Goal: Complete application form: Complete application form

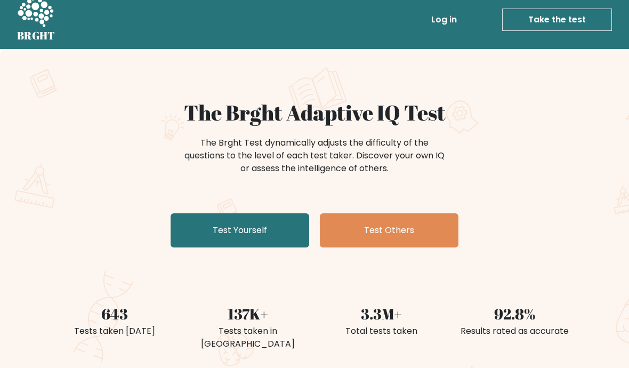
scroll to position [1, 0]
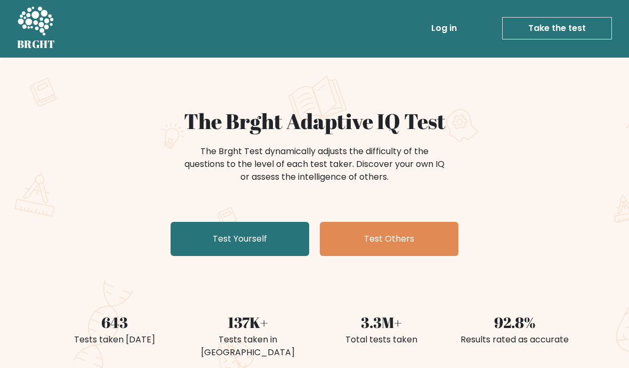
click at [214, 237] on link "Test Yourself" at bounding box center [240, 239] width 139 height 34
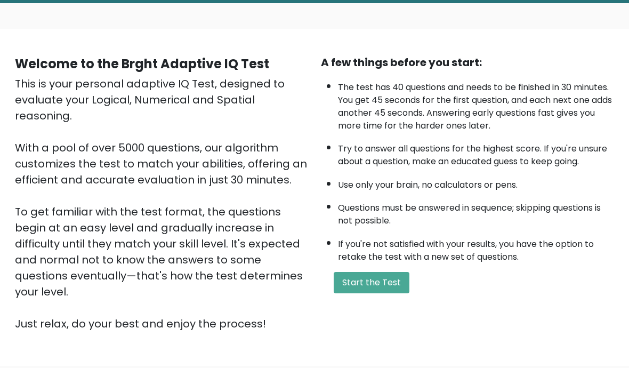
scroll to position [55, 0]
click at [387, 289] on button "Start the Test" at bounding box center [372, 282] width 76 height 21
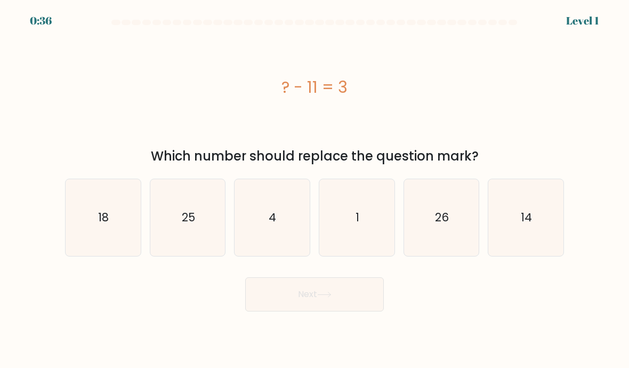
click at [532, 217] on icon "14" at bounding box center [525, 217] width 75 height 75
click at [315, 189] on input "f. 14" at bounding box center [315, 186] width 1 height 5
radio input "true"
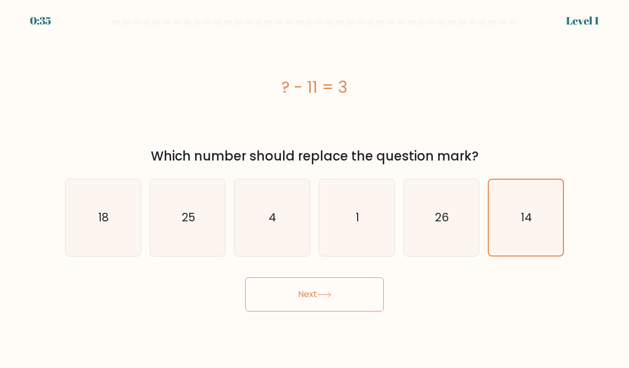
click at [373, 308] on button "Next" at bounding box center [314, 294] width 139 height 34
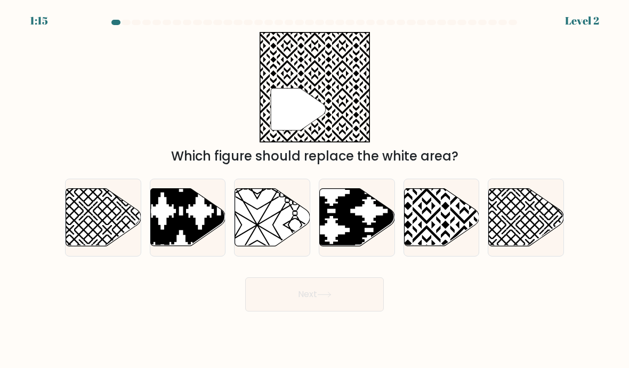
click at [440, 223] on icon at bounding box center [464, 186] width 151 height 151
click at [315, 189] on input "e." at bounding box center [315, 186] width 1 height 5
radio input "true"
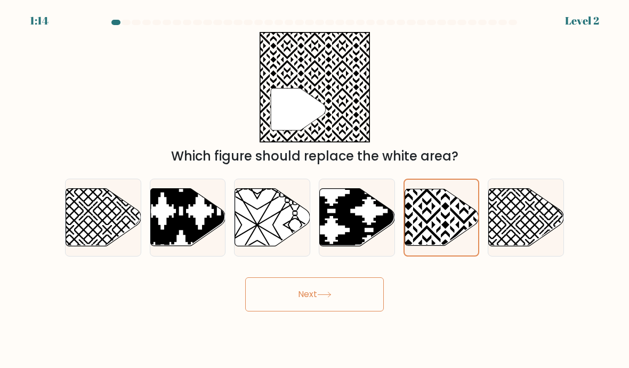
click at [359, 308] on button "Next" at bounding box center [314, 294] width 139 height 34
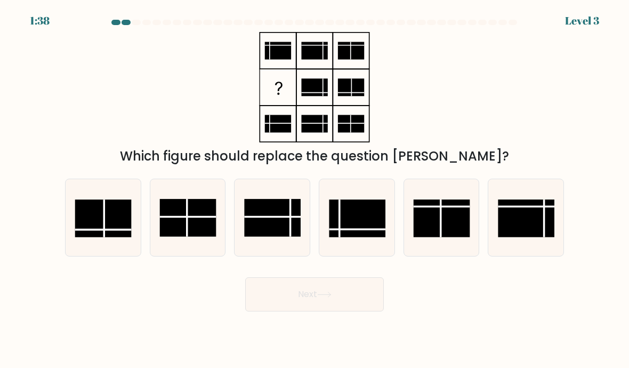
click at [364, 235] on rect at bounding box center [357, 218] width 57 height 38
click at [315, 189] on input "d." at bounding box center [315, 186] width 1 height 5
radio input "true"
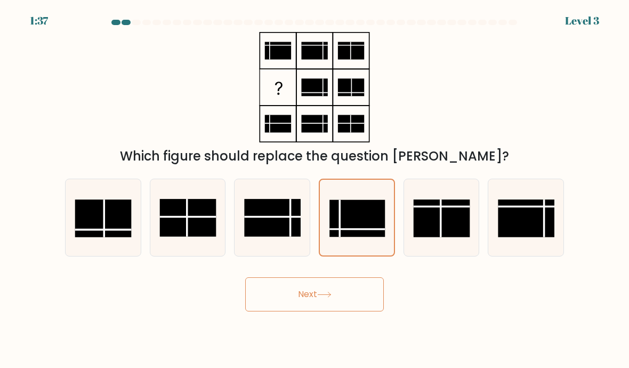
click at [366, 309] on button "Next" at bounding box center [314, 294] width 139 height 34
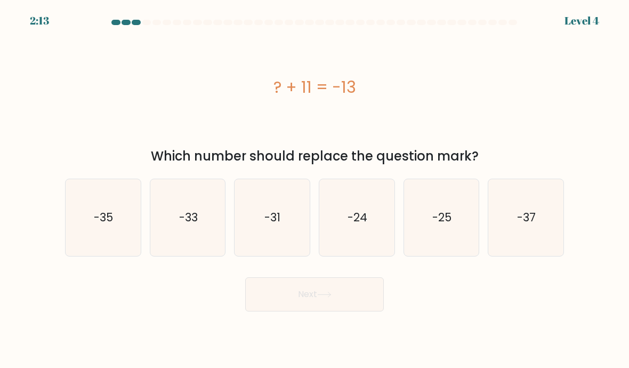
click at [377, 223] on icon "-24" at bounding box center [356, 217] width 75 height 75
click at [315, 189] on input "d. -24" at bounding box center [315, 186] width 1 height 5
radio input "true"
click at [364, 308] on button "Next" at bounding box center [314, 294] width 139 height 34
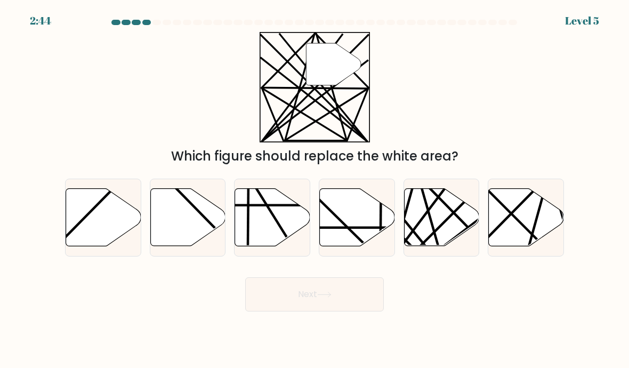
click at [457, 220] on icon at bounding box center [441, 218] width 75 height 58
click at [315, 189] on input "e." at bounding box center [315, 186] width 1 height 5
radio input "true"
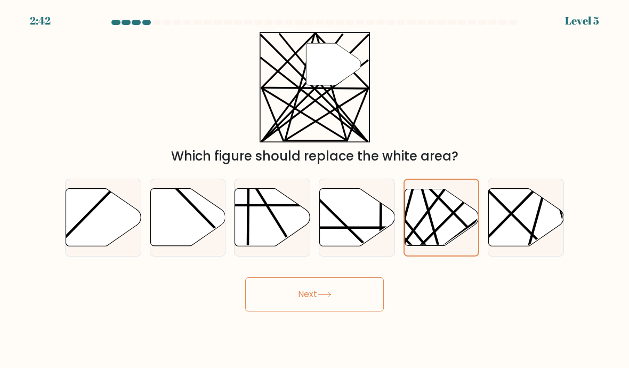
click at [358, 307] on button "Next" at bounding box center [314, 294] width 139 height 34
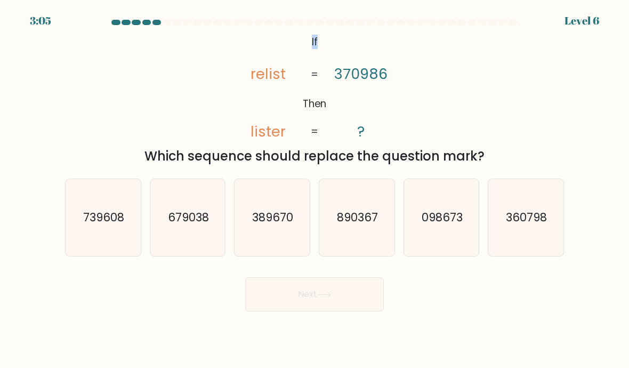
click at [396, 85] on icon "@import url('https://fonts.googleapis.com/css?family=Abril+Fatface:400,100,100i…" at bounding box center [314, 87] width 179 height 110
click at [156, 103] on div "@import url('https://fonts.googleapis.com/css?family=Abril+Fatface:400,100,100i…" at bounding box center [315, 99] width 512 height 134
click at [162, 100] on div "@import url('https://fonts.googleapis.com/css?family=Abril+Fatface:400,100,100i…" at bounding box center [315, 99] width 512 height 134
click at [356, 249] on icon "890367" at bounding box center [356, 217] width 75 height 75
click at [315, 189] on input "d. 890367" at bounding box center [315, 186] width 1 height 5
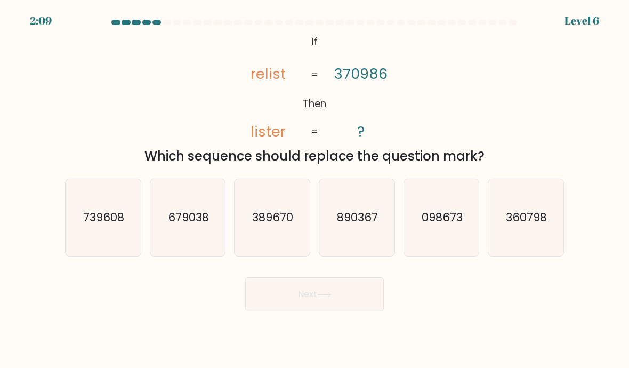
radio input "true"
click at [361, 308] on button "Next" at bounding box center [314, 294] width 139 height 34
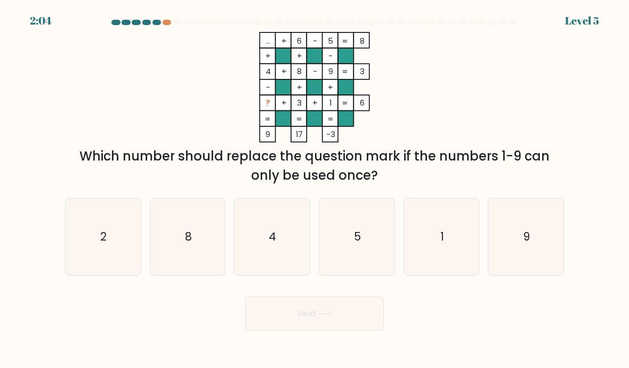
click at [125, 267] on icon "2" at bounding box center [103, 236] width 75 height 75
click at [315, 189] on input "a. 2" at bounding box center [315, 186] width 1 height 5
radio input "true"
click at [339, 324] on button "Next" at bounding box center [314, 313] width 139 height 34
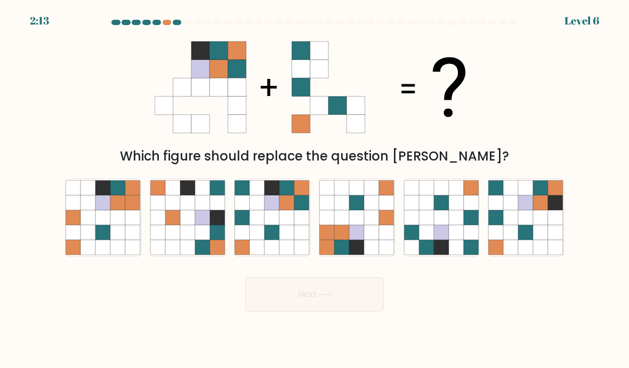
click at [542, 210] on icon at bounding box center [541, 202] width 15 height 15
click at [315, 189] on input "f." at bounding box center [315, 186] width 1 height 5
radio input "true"
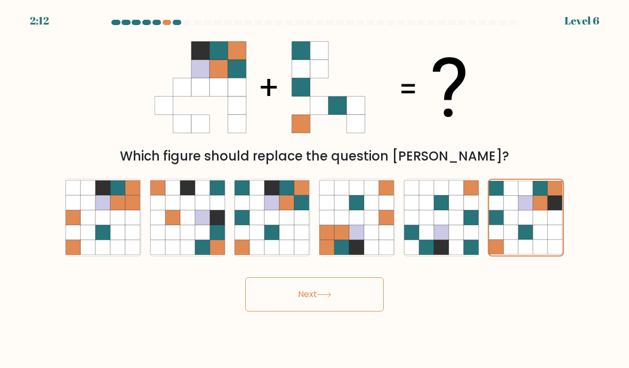
click at [350, 311] on button "Next" at bounding box center [314, 294] width 139 height 34
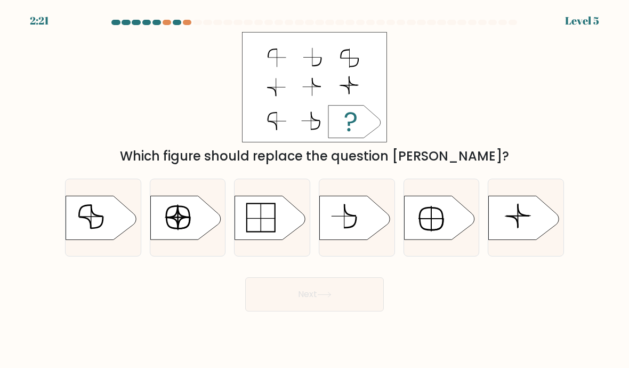
click at [107, 233] on icon at bounding box center [101, 218] width 70 height 44
click at [315, 189] on input "a." at bounding box center [315, 186] width 1 height 5
radio input "true"
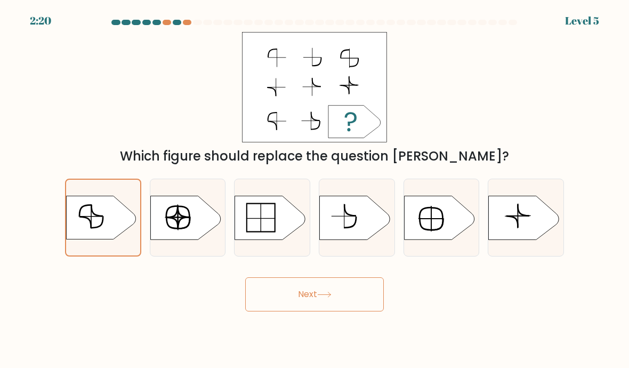
click at [339, 299] on button "Next" at bounding box center [314, 294] width 139 height 34
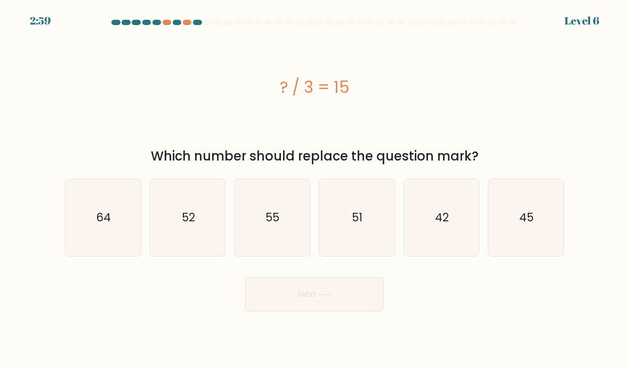
click at [536, 214] on icon "45" at bounding box center [525, 217] width 75 height 75
click at [315, 189] on input "f. 45" at bounding box center [315, 186] width 1 height 5
radio input "true"
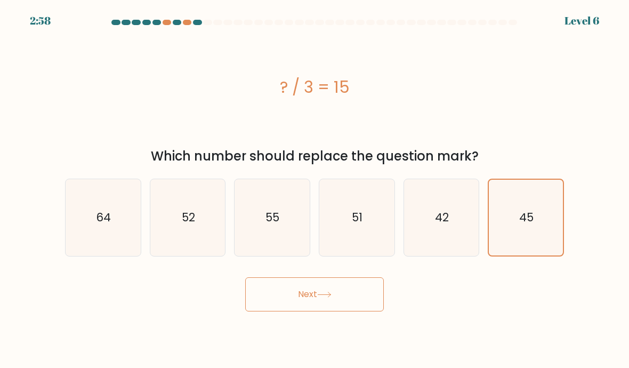
click at [358, 305] on button "Next" at bounding box center [314, 294] width 139 height 34
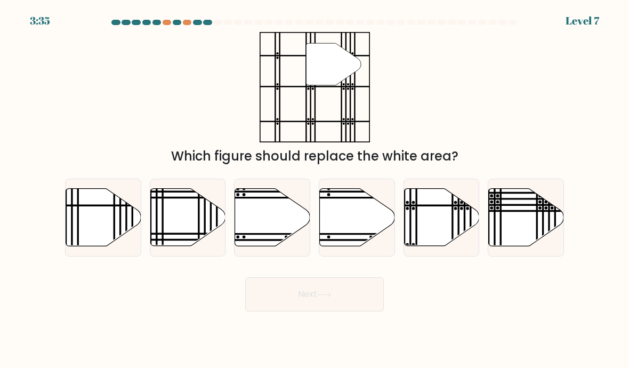
click at [460, 225] on icon at bounding box center [441, 218] width 75 height 58
click at [315, 189] on input "e." at bounding box center [315, 186] width 1 height 5
radio input "true"
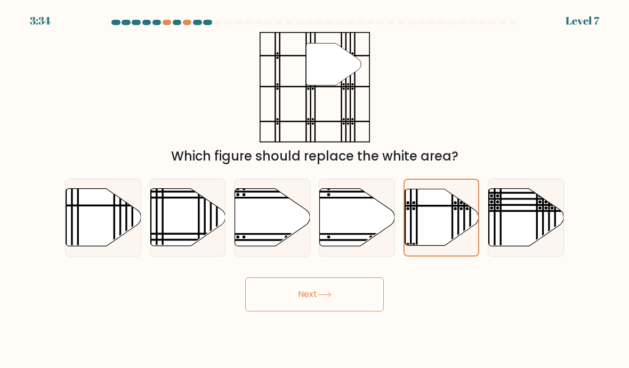
click at [348, 311] on button "Next" at bounding box center [314, 294] width 139 height 34
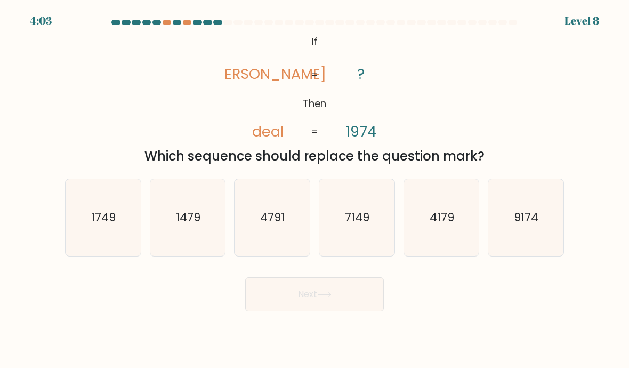
click at [85, 234] on icon "1749" at bounding box center [103, 217] width 75 height 75
click at [315, 189] on input "a. 1749" at bounding box center [315, 186] width 1 height 5
radio input "true"
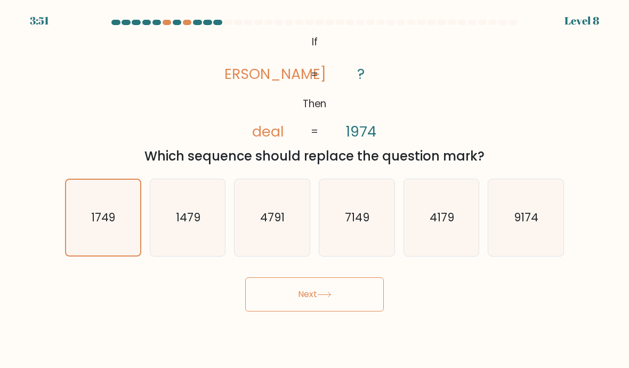
click at [298, 246] on icon "4791" at bounding box center [272, 217] width 75 height 75
click at [315, 189] on input "c. 4791" at bounding box center [315, 186] width 1 height 5
radio input "true"
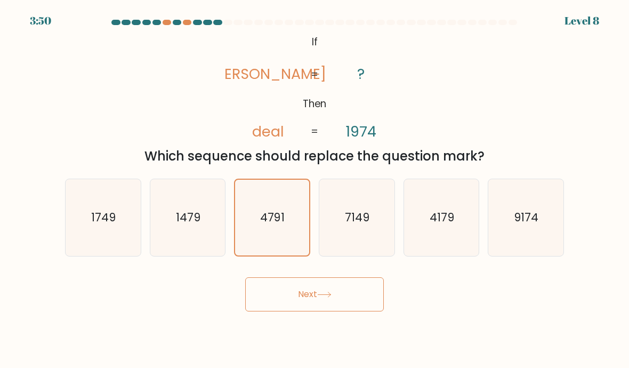
click at [352, 301] on button "Next" at bounding box center [314, 294] width 139 height 34
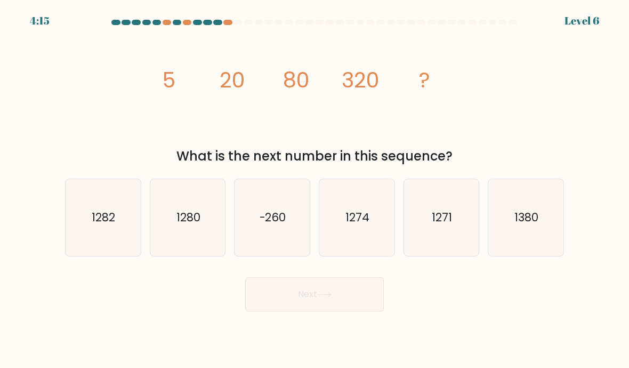
click at [184, 213] on icon "1280" at bounding box center [187, 217] width 75 height 75
click at [315, 189] on input "b. 1280" at bounding box center [315, 186] width 1 height 5
radio input "true"
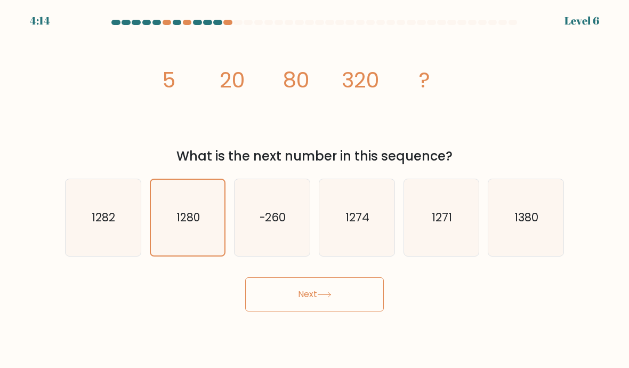
click at [269, 311] on button "Next" at bounding box center [314, 294] width 139 height 34
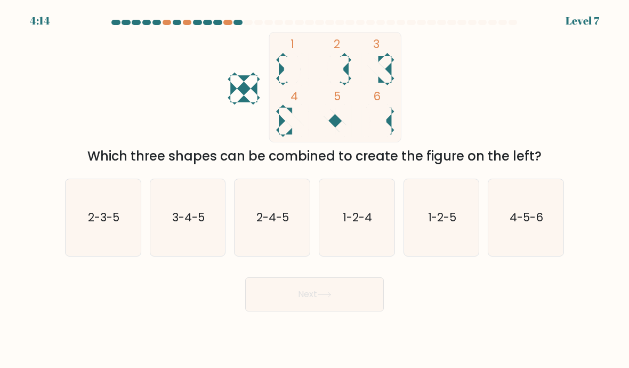
click at [206, 245] on icon "3-4-5" at bounding box center [187, 217] width 75 height 75
click at [315, 189] on input "b. 3-4-5" at bounding box center [315, 186] width 1 height 5
radio input "true"
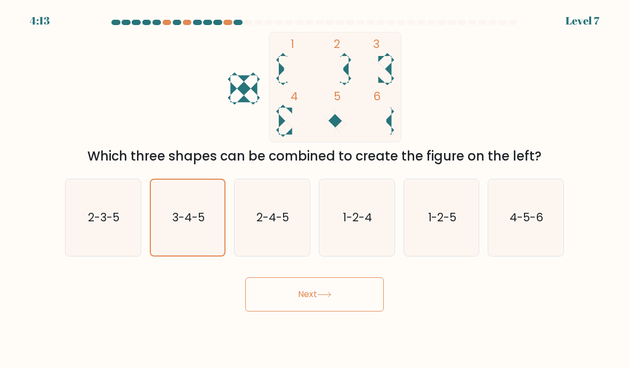
click at [329, 297] on icon at bounding box center [324, 295] width 14 height 6
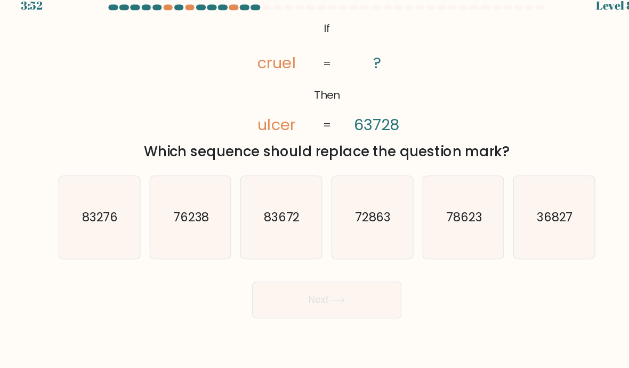
click at [434, 200] on icon "78623" at bounding box center [441, 217] width 75 height 75
click at [315, 189] on input "e. 78623" at bounding box center [315, 186] width 1 height 5
radio input "true"
click at [348, 285] on button "Next" at bounding box center [314, 294] width 139 height 34
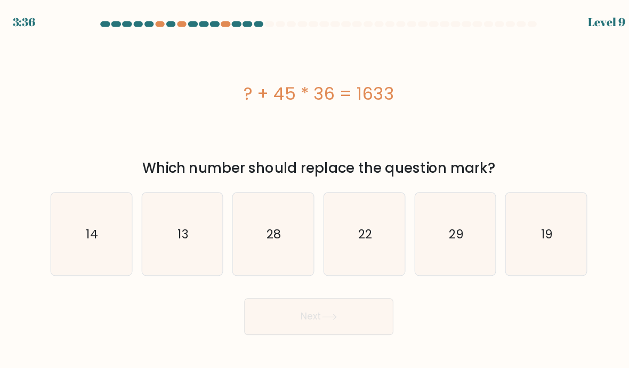
click at [162, 221] on icon "13" at bounding box center [187, 217] width 75 height 75
click at [315, 189] on input "b. 13" at bounding box center [315, 186] width 1 height 5
radio input "true"
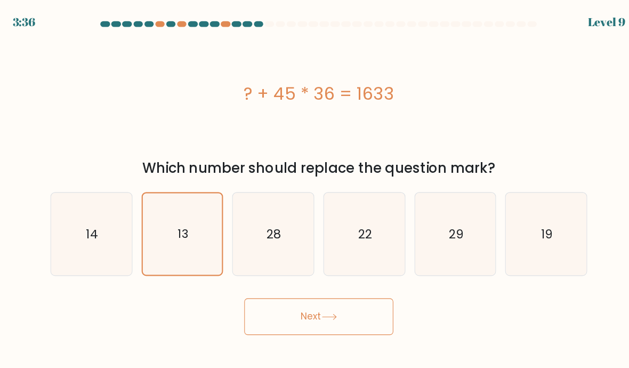
click at [344, 294] on button "Next" at bounding box center [314, 294] width 139 height 34
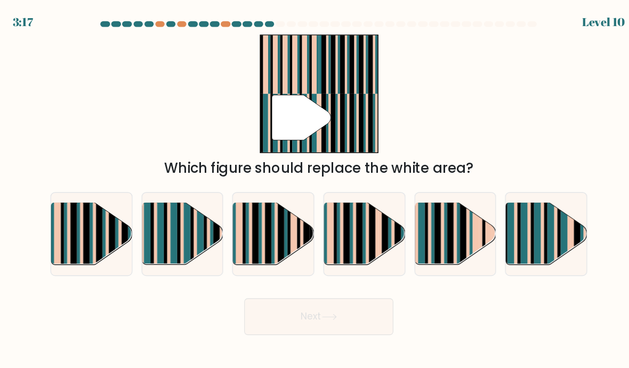
click at [512, 233] on rect at bounding box center [513, 224] width 3 height 74
click at [315, 189] on input "f." at bounding box center [315, 186] width 1 height 5
radio input "true"
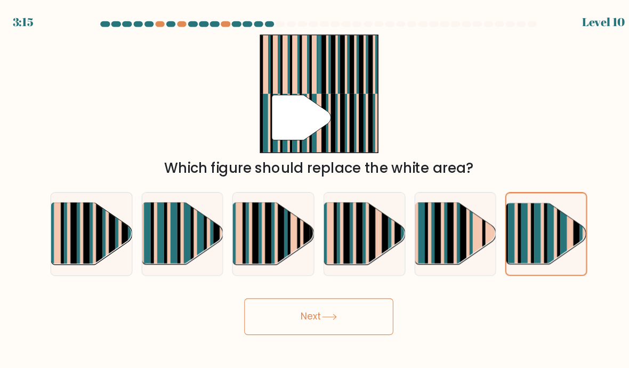
click at [333, 311] on button "Next" at bounding box center [314, 294] width 139 height 34
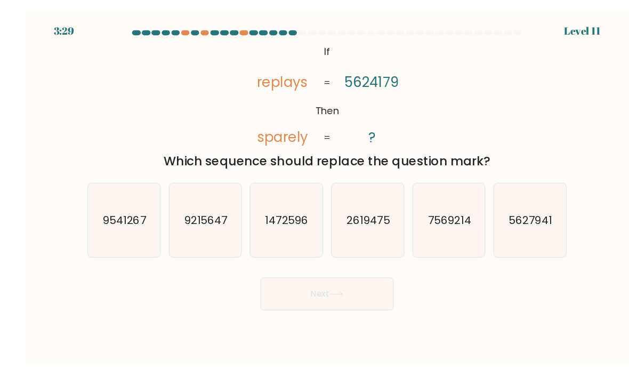
scroll to position [3, 0]
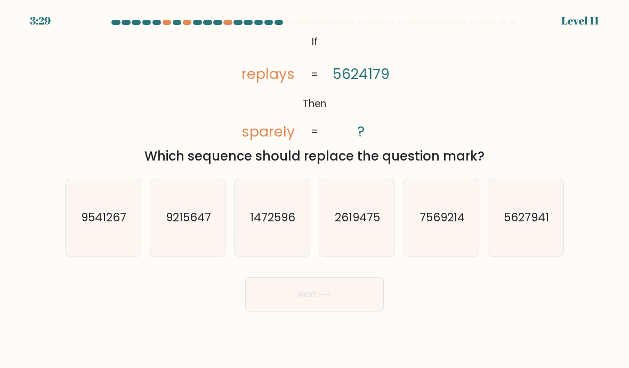
click at [209, 242] on icon "9215647" at bounding box center [187, 217] width 75 height 75
click at [315, 189] on input "b. 9215647" at bounding box center [315, 186] width 1 height 5
radio input "true"
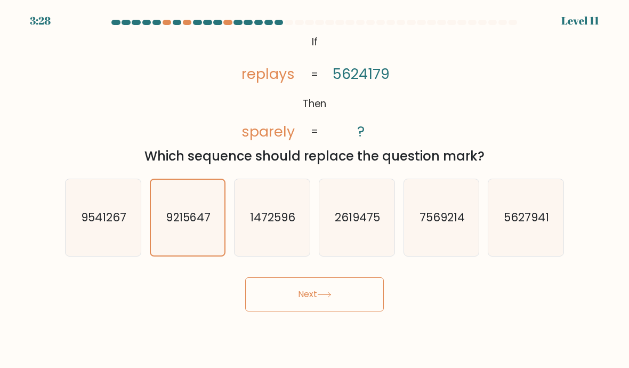
click at [310, 302] on button "Next" at bounding box center [314, 294] width 139 height 34
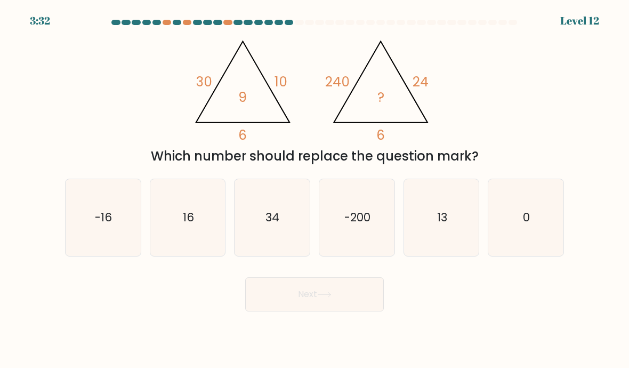
click at [453, 243] on icon "13" at bounding box center [441, 217] width 75 height 75
click at [315, 189] on input "e. 13" at bounding box center [315, 186] width 1 height 5
radio input "true"
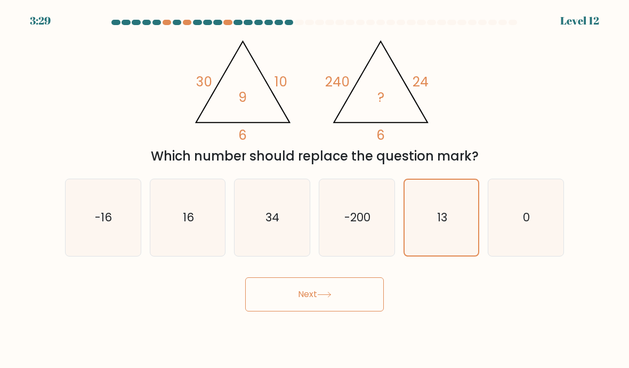
click at [343, 309] on button "Next" at bounding box center [314, 294] width 139 height 34
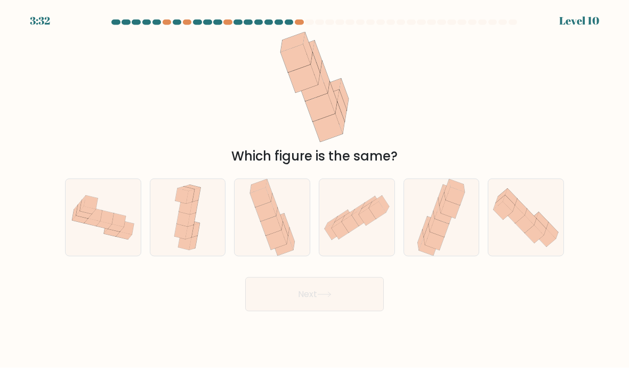
scroll to position [1, 0]
click at [205, 251] on icon at bounding box center [187, 217] width 35 height 77
click at [315, 189] on input "b." at bounding box center [315, 186] width 1 height 5
radio input "true"
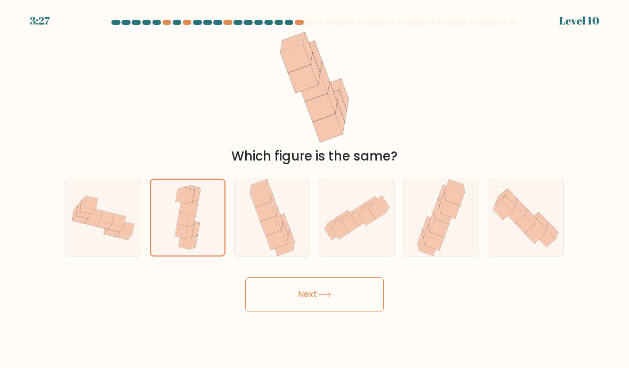
click at [109, 246] on icon at bounding box center [103, 217] width 75 height 57
click at [315, 189] on input "a." at bounding box center [315, 186] width 1 height 5
radio input "true"
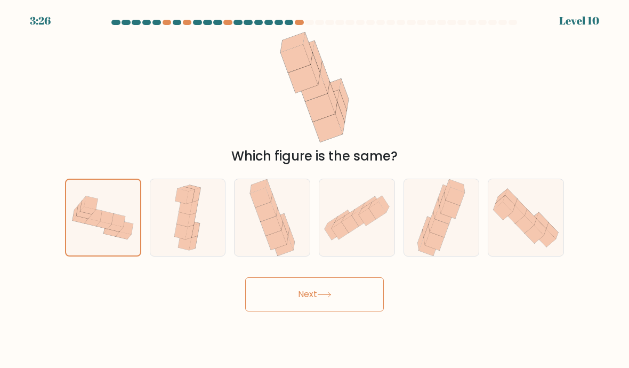
click at [320, 304] on button "Next" at bounding box center [314, 294] width 139 height 34
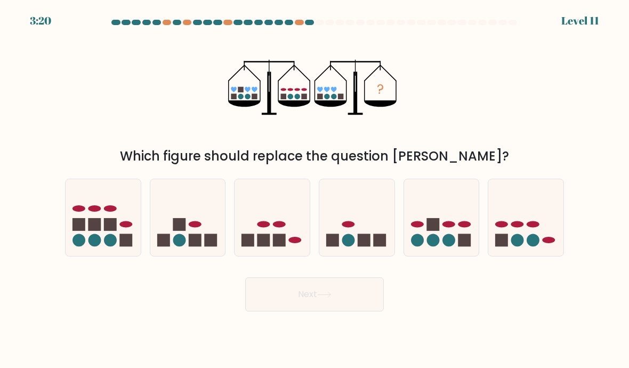
click at [458, 219] on icon at bounding box center [441, 218] width 75 height 62
click at [315, 189] on input "e." at bounding box center [315, 186] width 1 height 5
radio input "true"
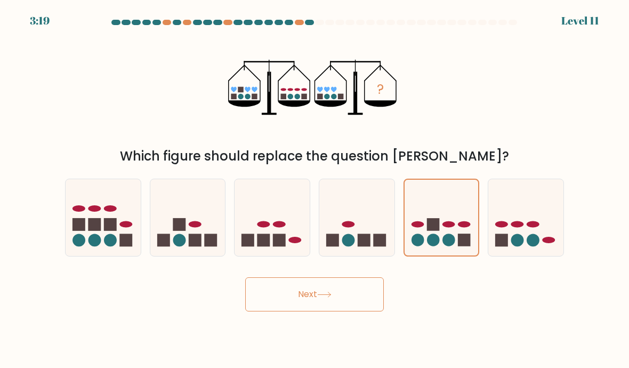
click at [355, 311] on button "Next" at bounding box center [314, 294] width 139 height 34
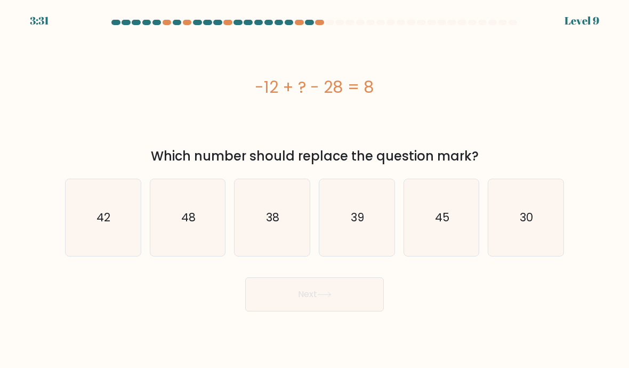
click at [176, 219] on icon "48" at bounding box center [187, 217] width 75 height 75
click at [315, 189] on input "b. 48" at bounding box center [315, 186] width 1 height 5
radio input "true"
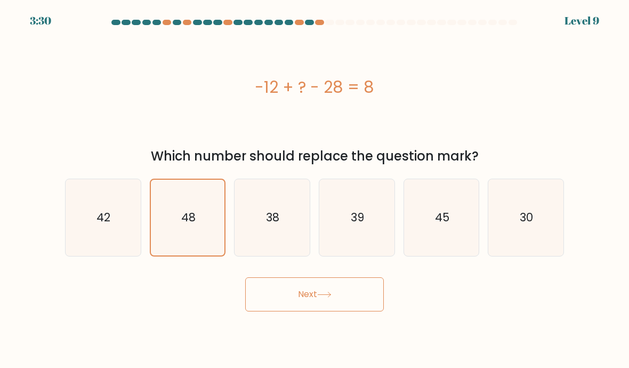
click at [357, 311] on button "Next" at bounding box center [314, 294] width 139 height 34
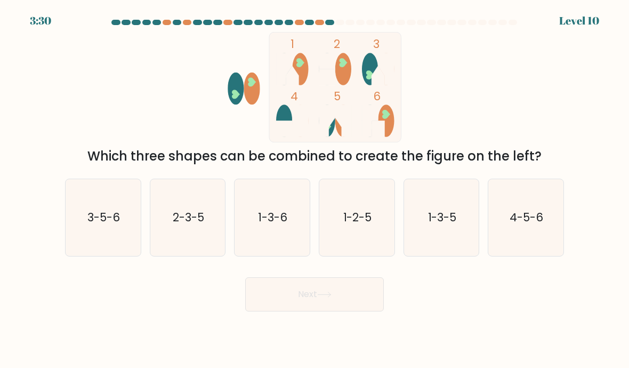
click at [136, 241] on icon "3-5-6" at bounding box center [103, 217] width 75 height 75
click at [315, 189] on input "a. 3-5-6" at bounding box center [315, 186] width 1 height 5
radio input "true"
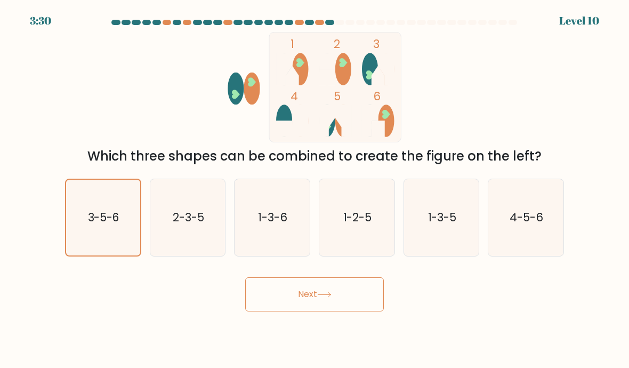
click at [345, 299] on button "Next" at bounding box center [314, 294] width 139 height 34
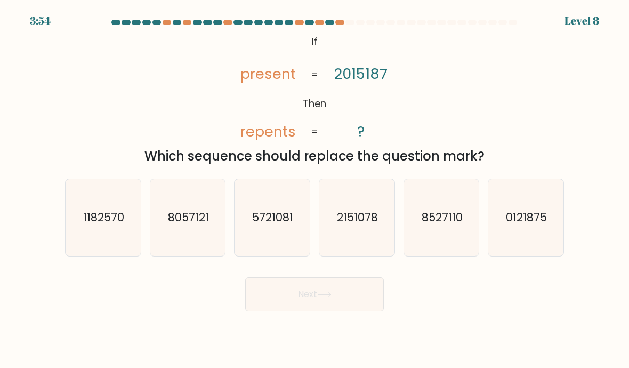
click at [530, 225] on text "0121875" at bounding box center [526, 217] width 41 height 15
click at [315, 189] on input "f. 0121875" at bounding box center [315, 186] width 1 height 5
radio input "true"
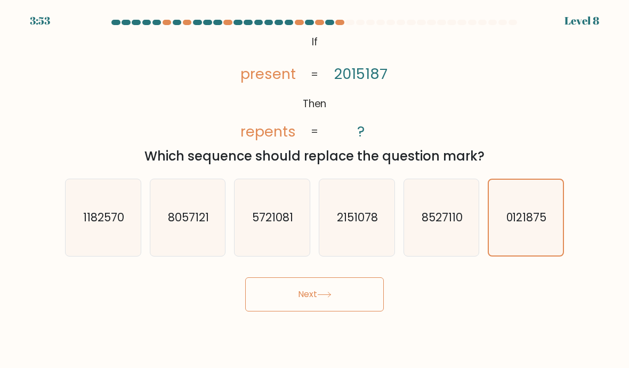
click at [343, 311] on button "Next" at bounding box center [314, 294] width 139 height 34
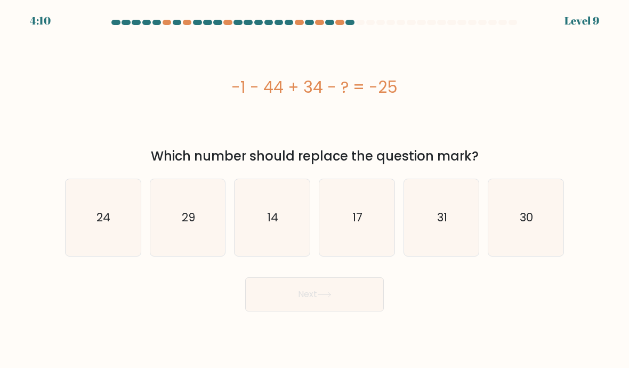
click at [259, 221] on icon "14" at bounding box center [272, 217] width 75 height 75
click at [315, 189] on input "c. 14" at bounding box center [315, 186] width 1 height 5
radio input "true"
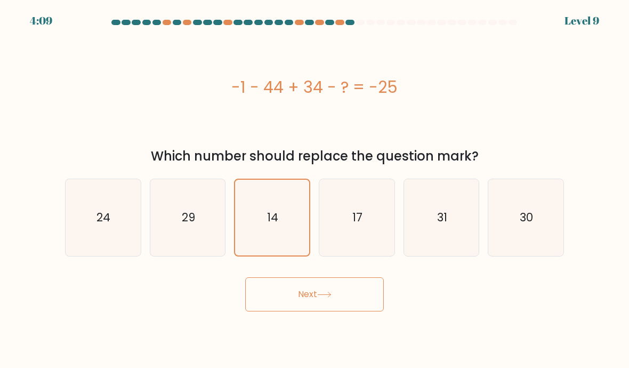
click at [342, 302] on button "Next" at bounding box center [314, 294] width 139 height 34
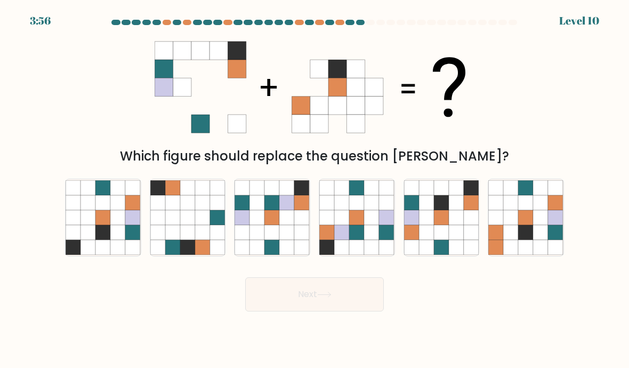
click at [438, 225] on icon at bounding box center [441, 217] width 15 height 15
click at [315, 189] on input "e." at bounding box center [315, 186] width 1 height 5
radio input "true"
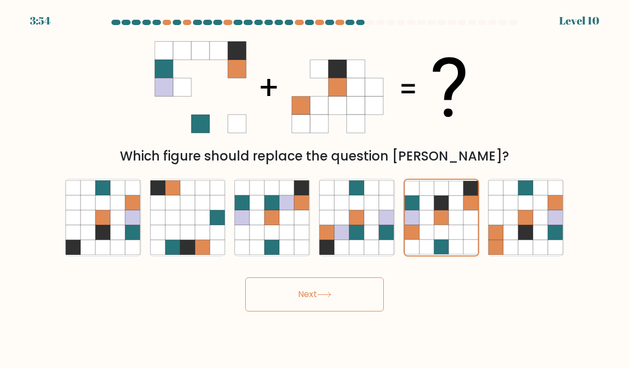
click at [347, 311] on button "Next" at bounding box center [314, 294] width 139 height 34
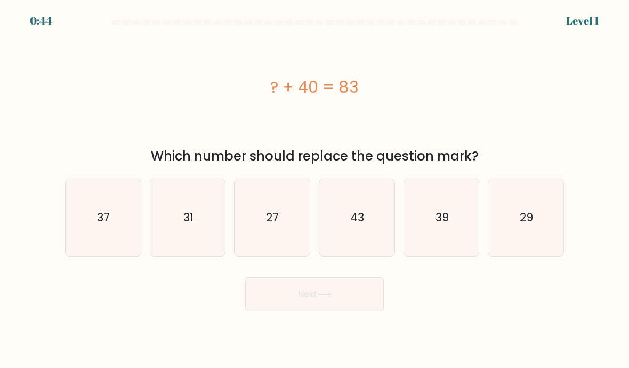
scroll to position [1, 0]
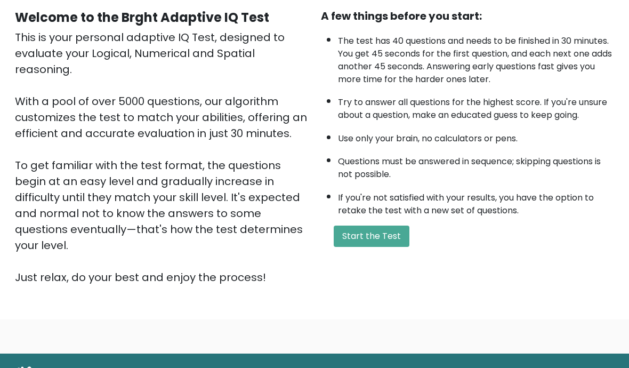
scroll to position [102, 0]
